Goal: Task Accomplishment & Management: Use online tool/utility

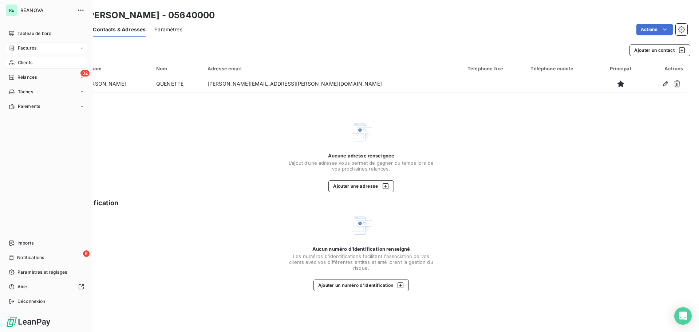
click at [36, 46] on span "Factures" at bounding box center [27, 48] width 19 height 7
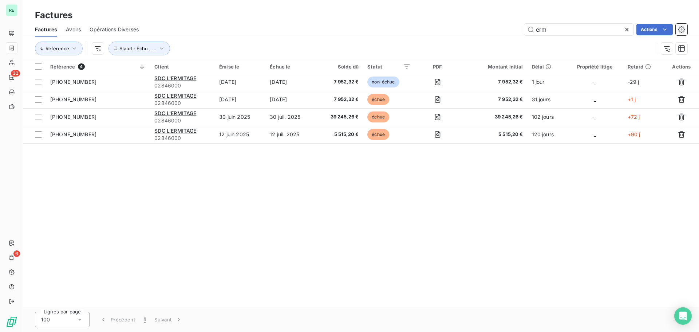
click at [630, 29] on icon at bounding box center [626, 29] width 7 height 7
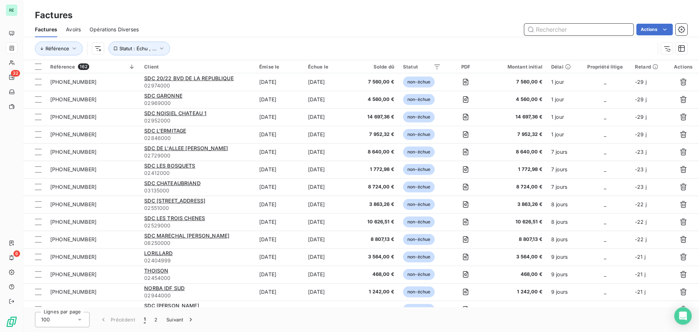
click at [558, 31] on input "text" at bounding box center [578, 30] width 109 height 12
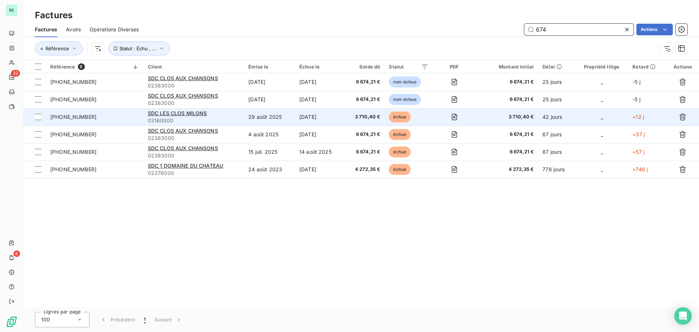
type input "674"
click at [58, 114] on span "[PHONE_NUMBER]" at bounding box center [73, 117] width 46 height 6
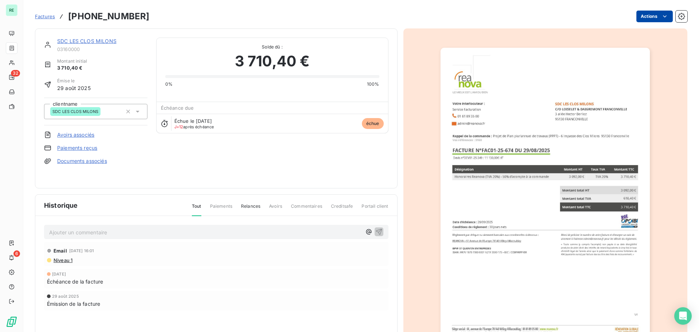
click at [641, 11] on html "RE 32 6 Factures [PHONE_NUMBER] Actions SDC [PERSON_NAME] MILONS 03160000 Monta…" at bounding box center [349, 166] width 699 height 332
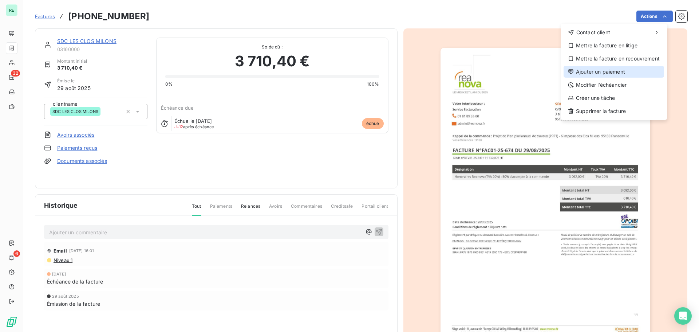
click at [598, 66] on div "Ajouter un paiement" at bounding box center [614, 72] width 101 height 12
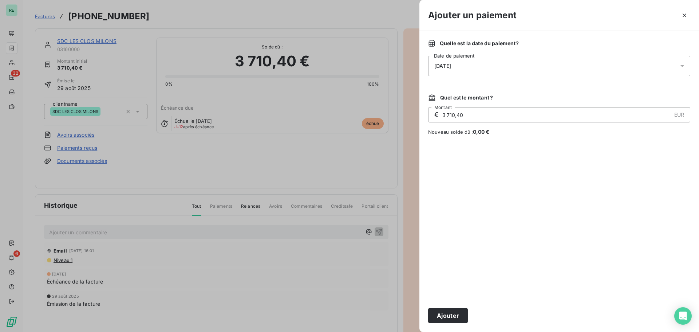
click at [450, 63] on span "[DATE]" at bounding box center [442, 66] width 17 height 6
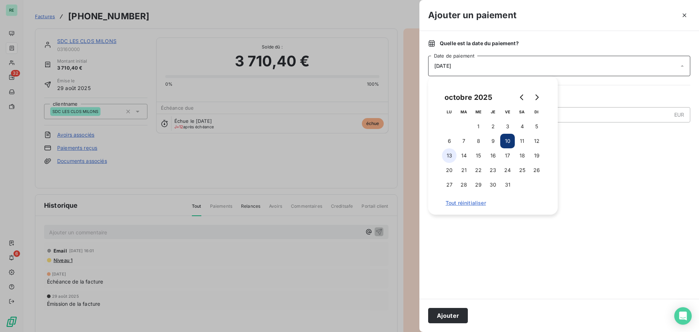
click at [450, 155] on button "13" at bounding box center [449, 155] width 15 height 15
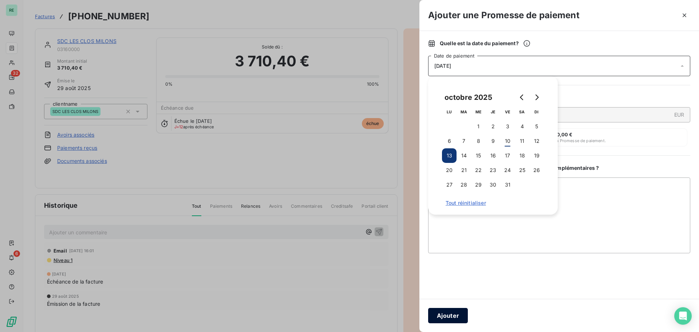
click at [446, 311] on button "Ajouter" at bounding box center [448, 315] width 40 height 15
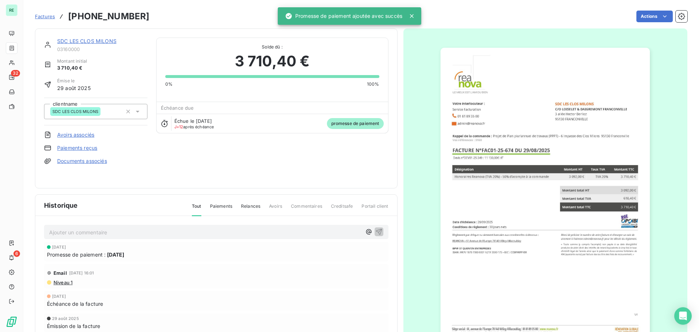
click at [52, 15] on span "Factures" at bounding box center [45, 16] width 20 height 6
